Goal: Information Seeking & Learning: Learn about a topic

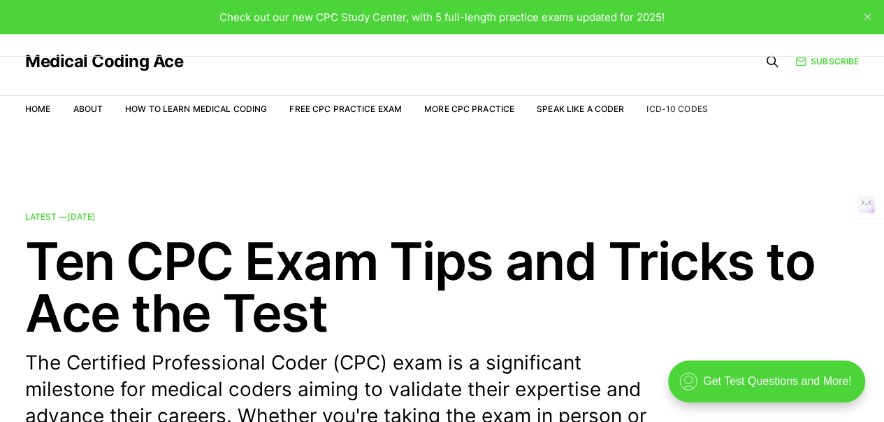
click at [682, 110] on link "ICD-10 Codes" at bounding box center [677, 108] width 61 height 10
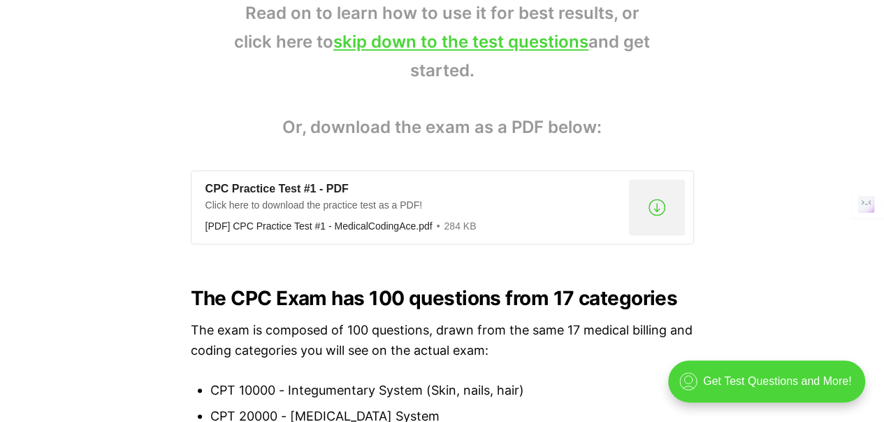
scroll to position [1119, 0]
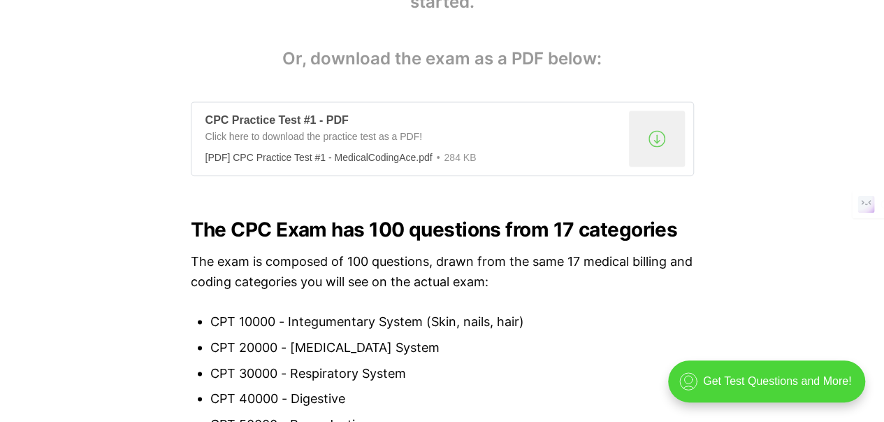
click at [661, 137] on div ".a{fill:none;stroke:currentColor;stroke-linecap:round;stroke-linejoin:round;str…" at bounding box center [657, 138] width 56 height 56
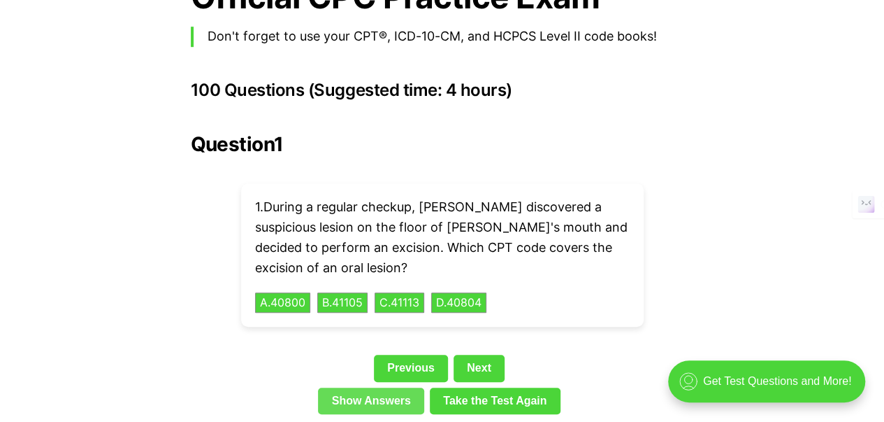
scroll to position [3076, 0]
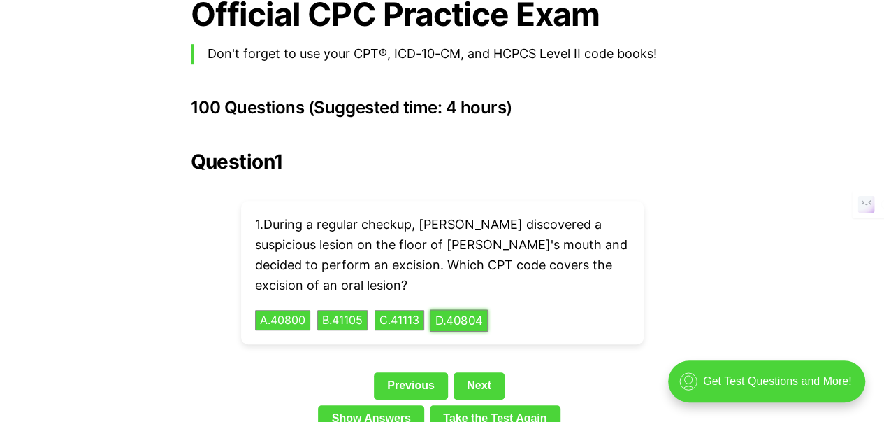
click at [475, 309] on button "D . 40804" at bounding box center [459, 320] width 58 height 22
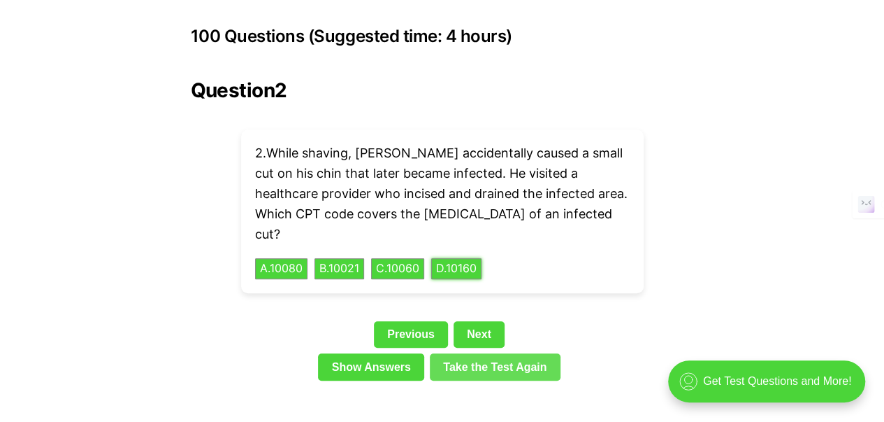
scroll to position [3169, 0]
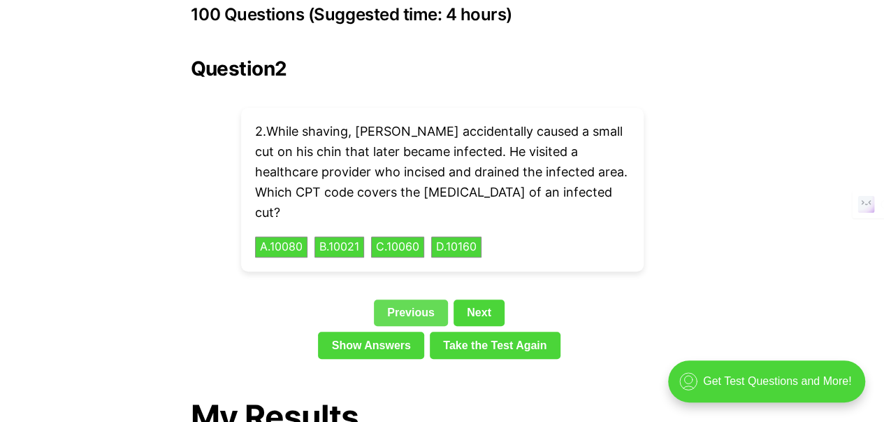
click at [415, 299] on link "Previous" at bounding box center [411, 312] width 74 height 27
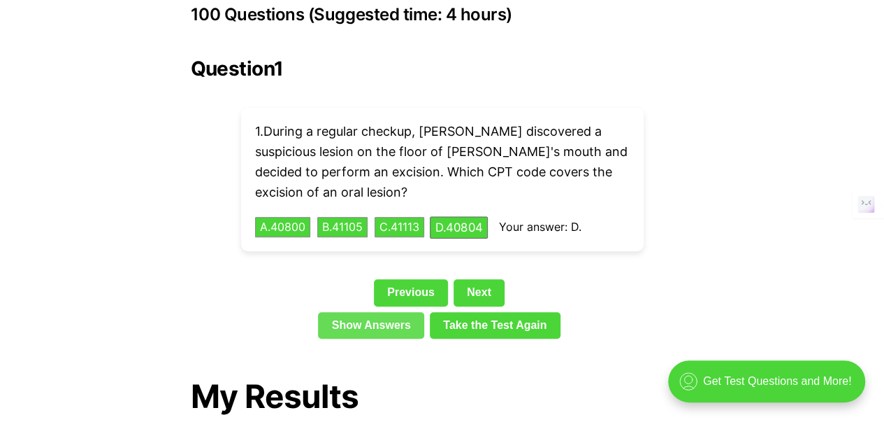
click at [390, 312] on link "Show Answers" at bounding box center [371, 325] width 106 height 27
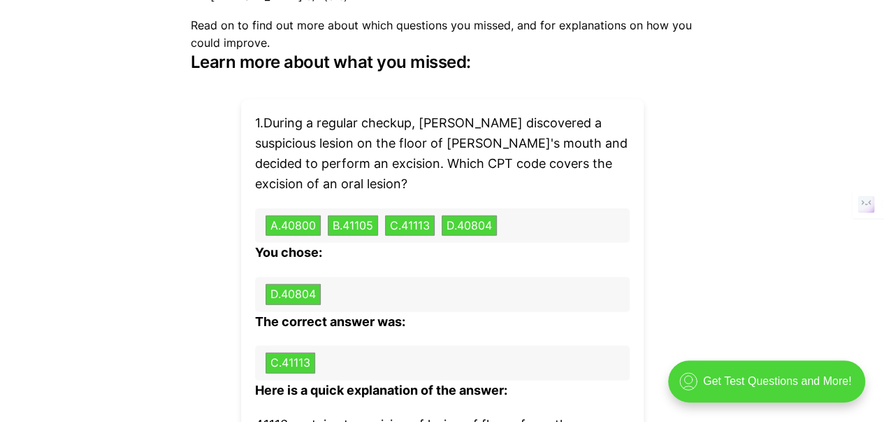
scroll to position [4305, 0]
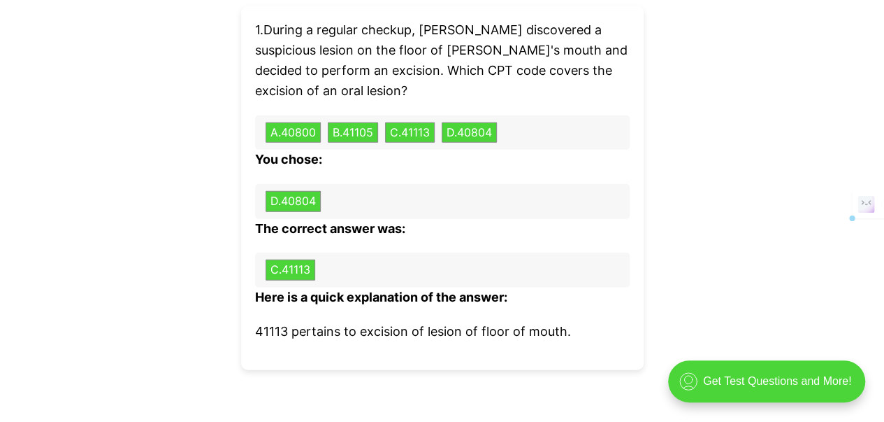
click at [250, 323] on div "1 . During a regular checkup, Dr. Stevens discovered a suspicious lesion on the…" at bounding box center [442, 187] width 403 height 363
click at [213, 178] on div "1 . During a regular checkup, Dr. Stevens discovered a suspicious lesion on the…" at bounding box center [442, 187] width 503 height 363
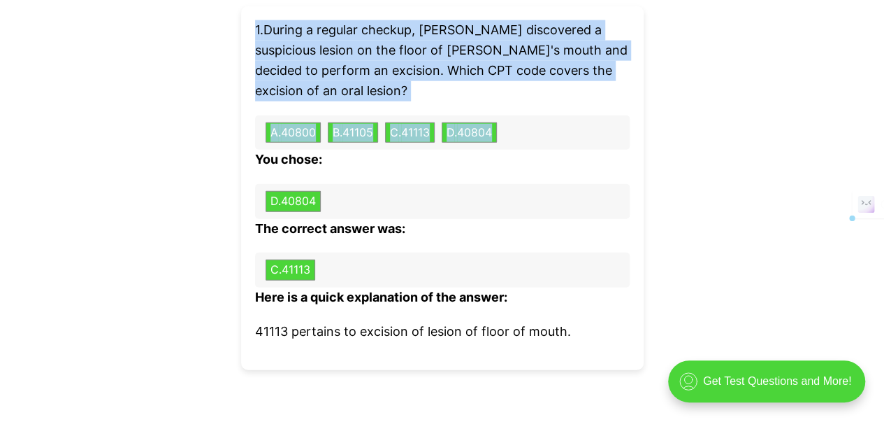
drag, startPoint x: 250, startPoint y: 24, endPoint x: 534, endPoint y: 134, distance: 304.1
click at [534, 134] on div "1 . During a regular checkup, Dr. Stevens discovered a suspicious lesion on the…" at bounding box center [442, 187] width 403 height 363
copy div "1 . During a regular checkup, Dr. Stevens discovered a suspicious lesion on the…"
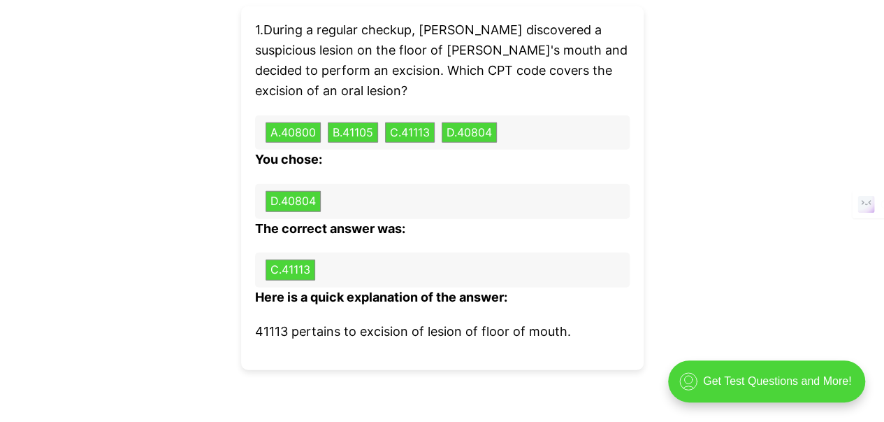
click at [452, 160] on p "You chose:" at bounding box center [442, 160] width 375 height 20
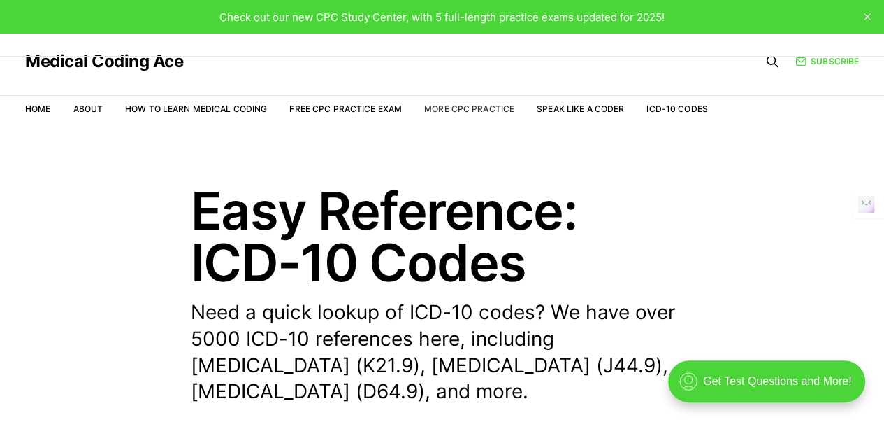
click at [464, 110] on link "More CPC Practice" at bounding box center [469, 108] width 90 height 10
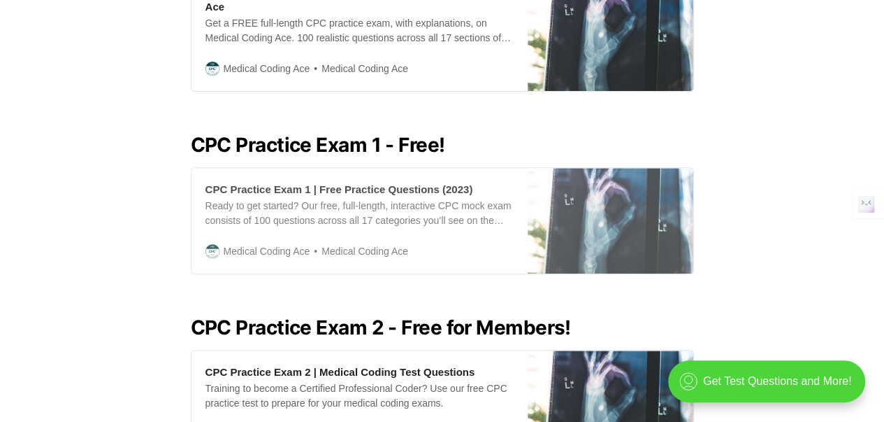
scroll to position [559, 0]
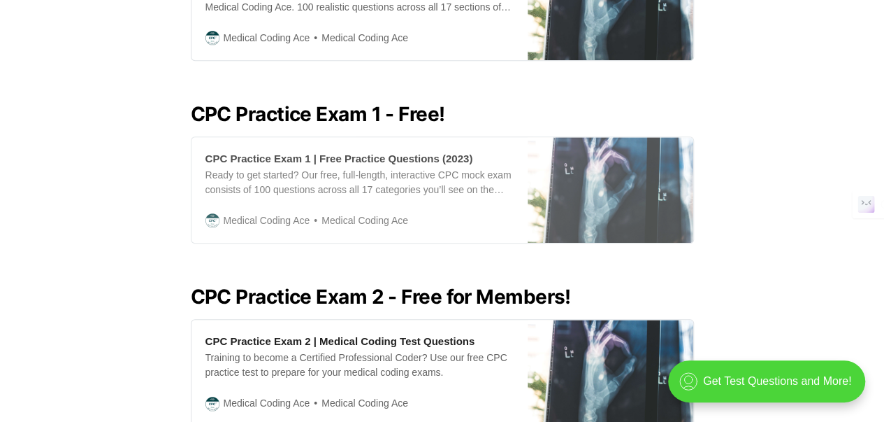
click at [317, 168] on div "Ready to get started? Our free, full-length, interactive CPC mock exam consists…" at bounding box center [360, 182] width 308 height 29
